Goal: Task Accomplishment & Management: Use online tool/utility

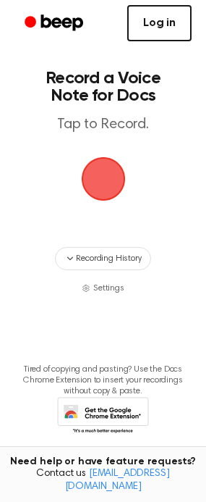
click at [163, 27] on link "Log in" at bounding box center [159, 23] width 64 height 36
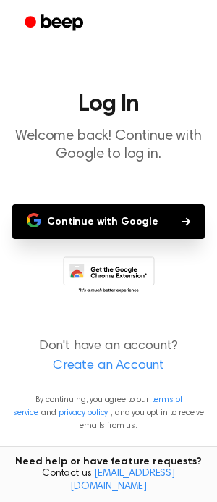
click at [85, 220] on button "Continue with Google" at bounding box center [108, 221] width 193 height 35
